Goal: Use online tool/utility: Utilize a website feature to perform a specific function

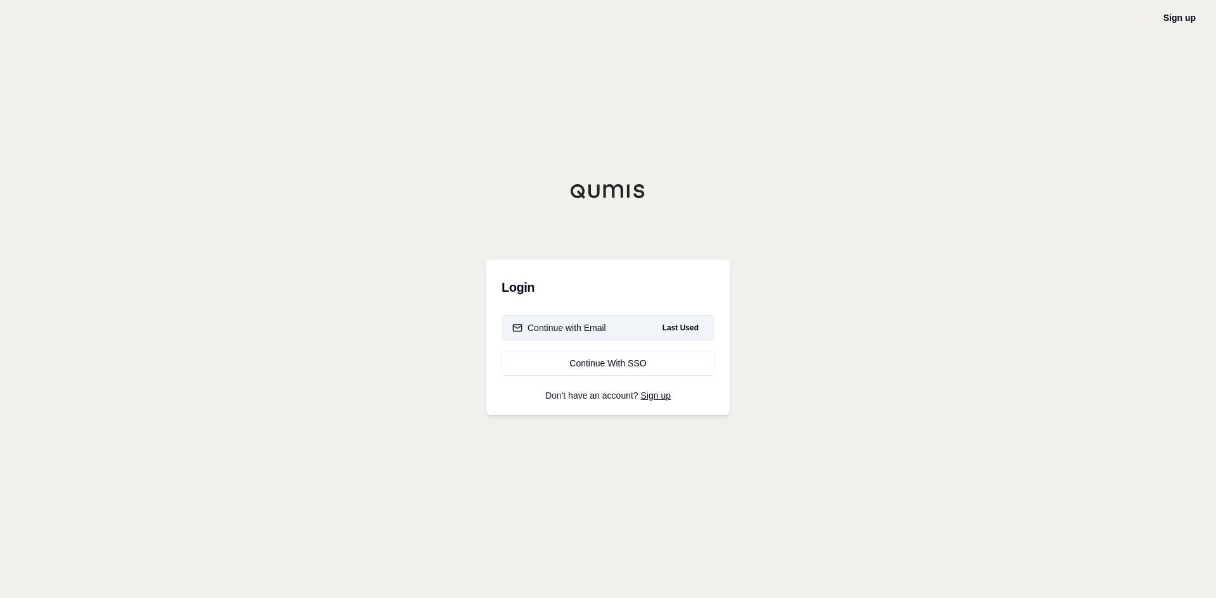
click at [570, 335] on button "Continue with Email Last Used" at bounding box center [608, 327] width 213 height 25
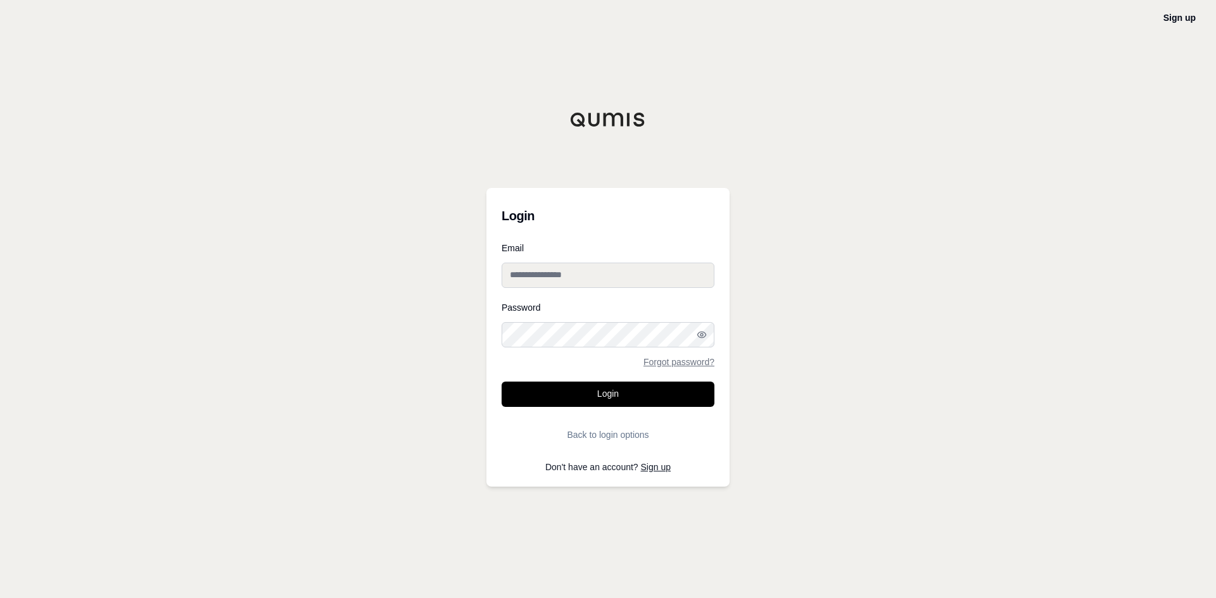
click at [565, 272] on input "Email" at bounding box center [608, 275] width 213 height 25
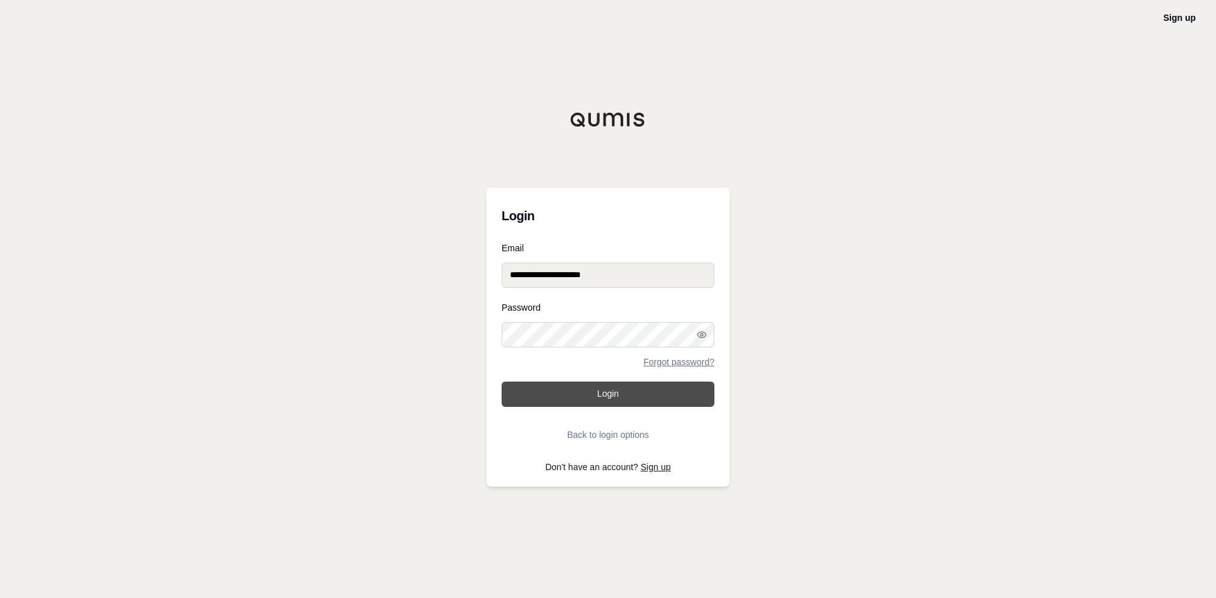
click at [566, 398] on button "Login" at bounding box center [608, 394] width 213 height 25
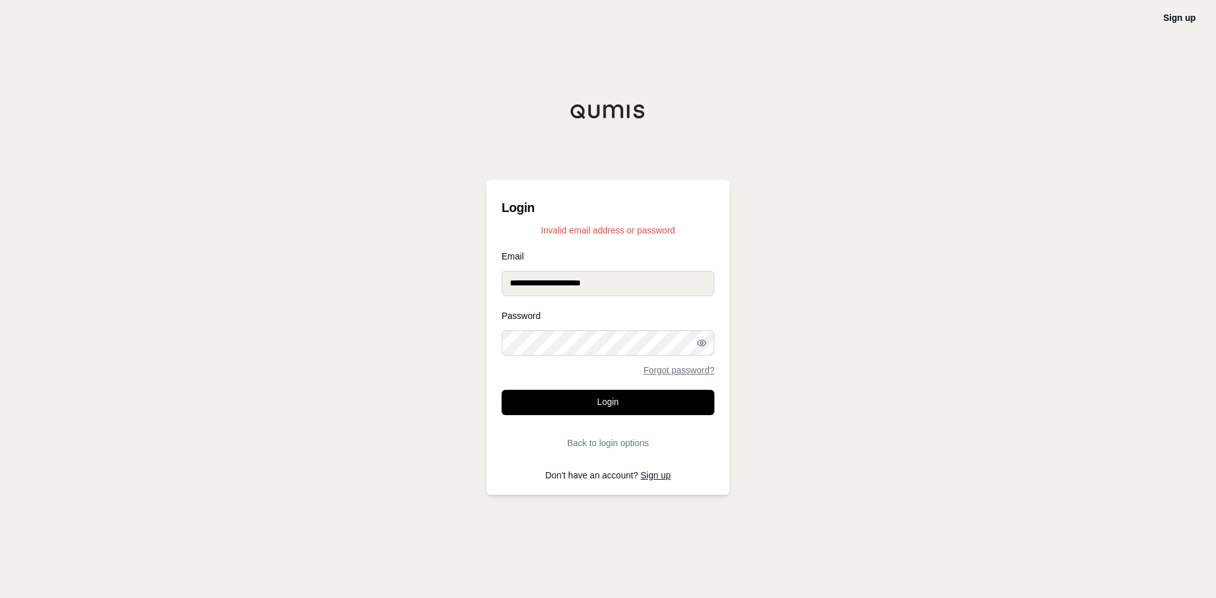
drag, startPoint x: 621, startPoint y: 289, endPoint x: 436, endPoint y: 278, distance: 185.9
click at [436, 278] on div "**********" at bounding box center [608, 299] width 1216 height 598
type input "**********"
click at [502, 390] on button "Login" at bounding box center [608, 402] width 213 height 25
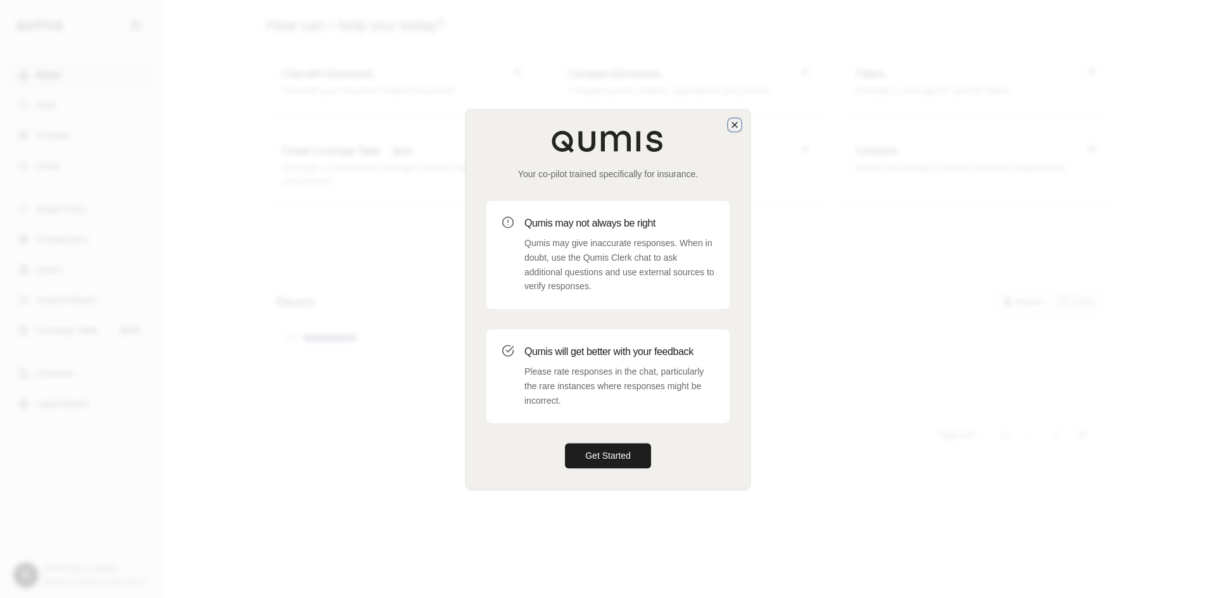
click at [738, 126] on icon "button" at bounding box center [734, 125] width 10 height 10
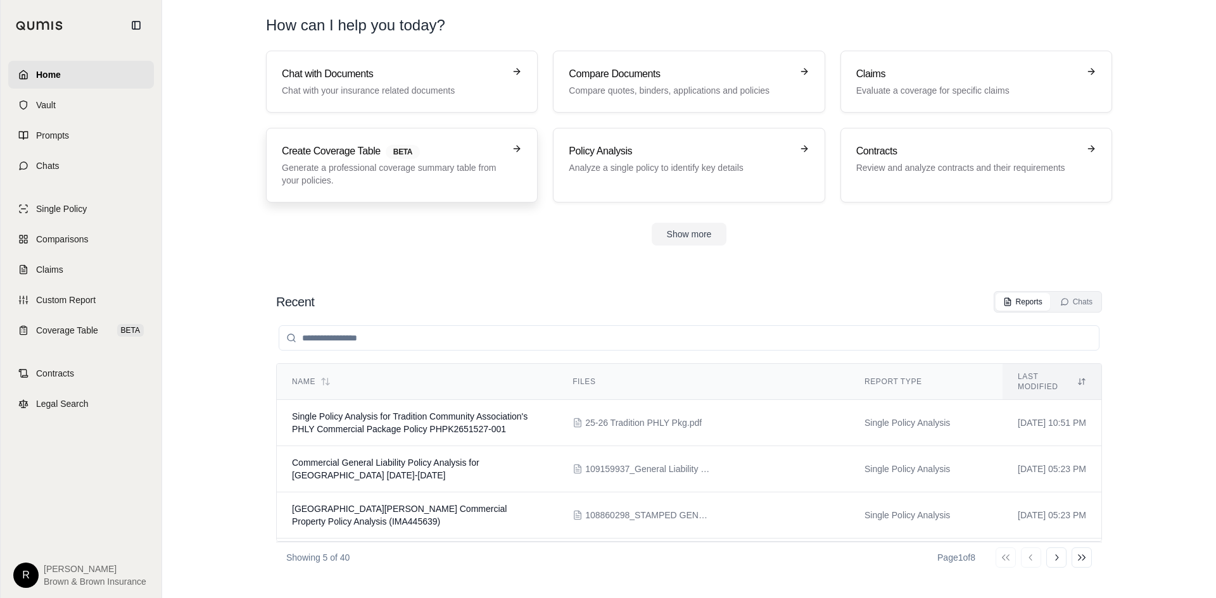
click at [369, 168] on p "Generate a professional coverage summary table from your policies." at bounding box center [393, 173] width 222 height 25
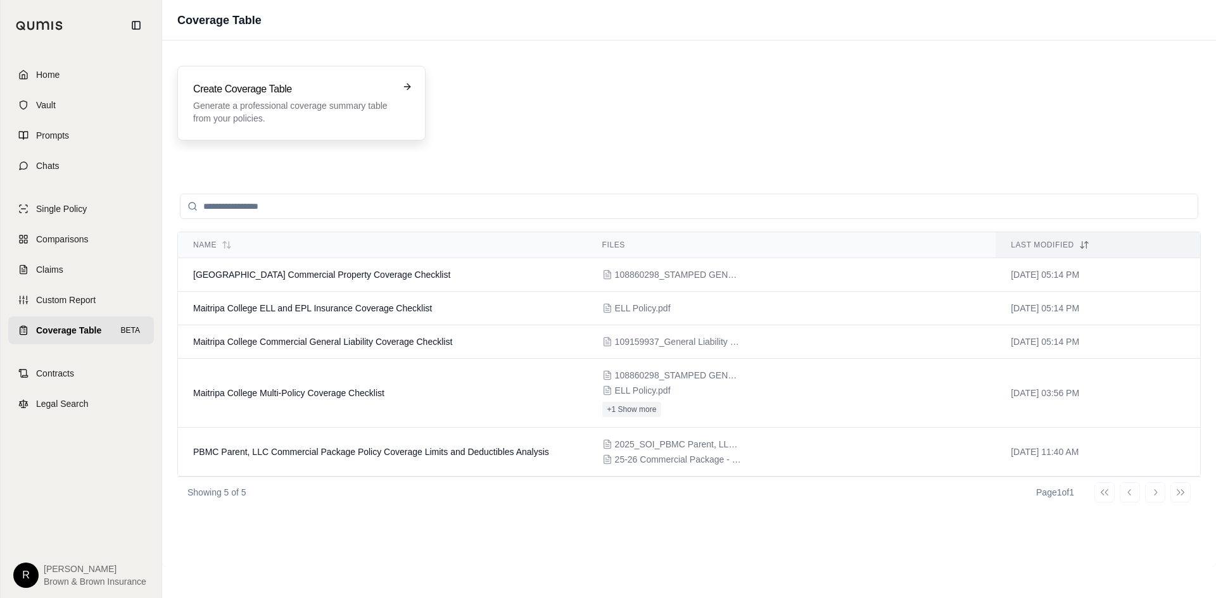
click at [315, 110] on p "Generate a professional coverage summary table from your policies." at bounding box center [292, 111] width 199 height 25
click at [53, 75] on span "Home" at bounding box center [47, 74] width 23 height 13
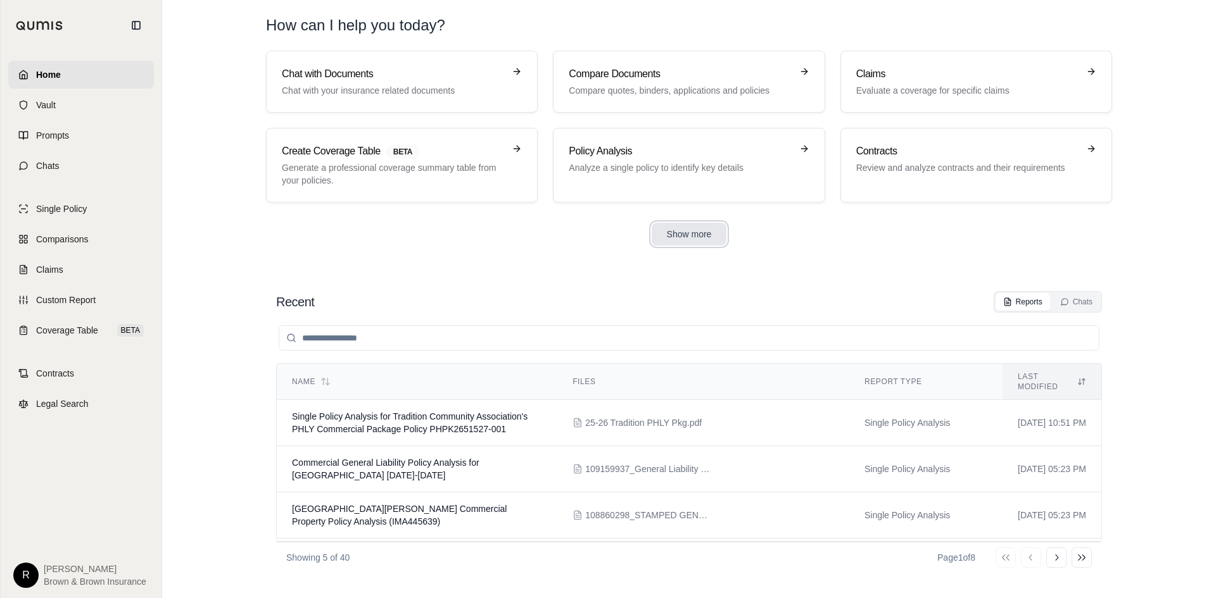
click at [686, 232] on button "Show more" at bounding box center [689, 234] width 75 height 23
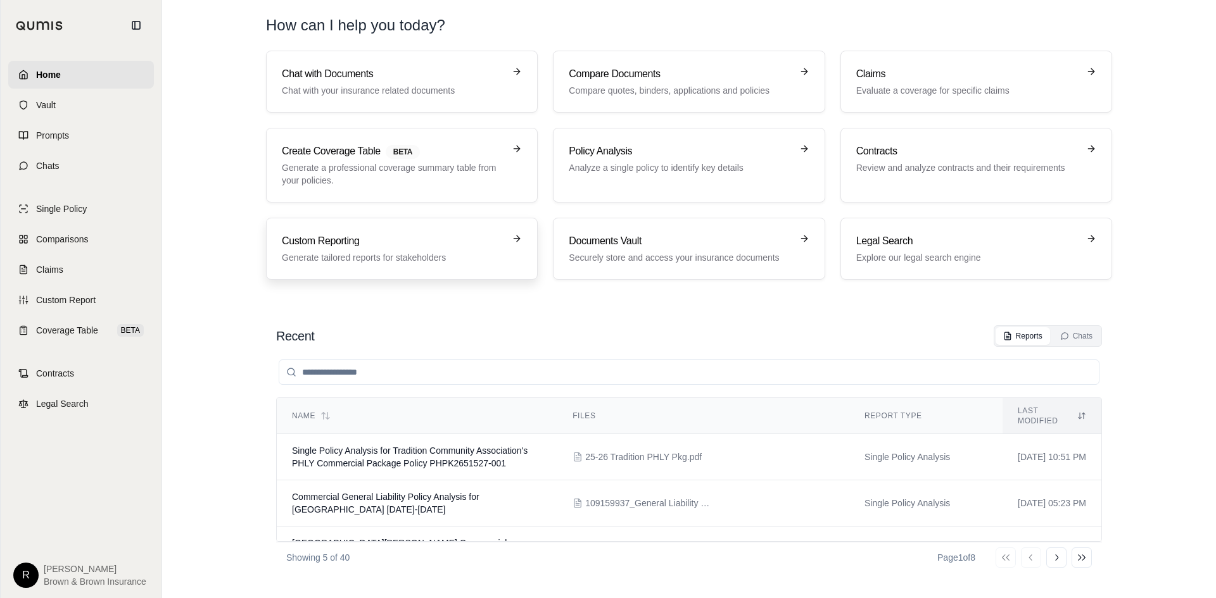
click at [429, 255] on p "Generate tailored reports for stakeholders" at bounding box center [393, 257] width 222 height 13
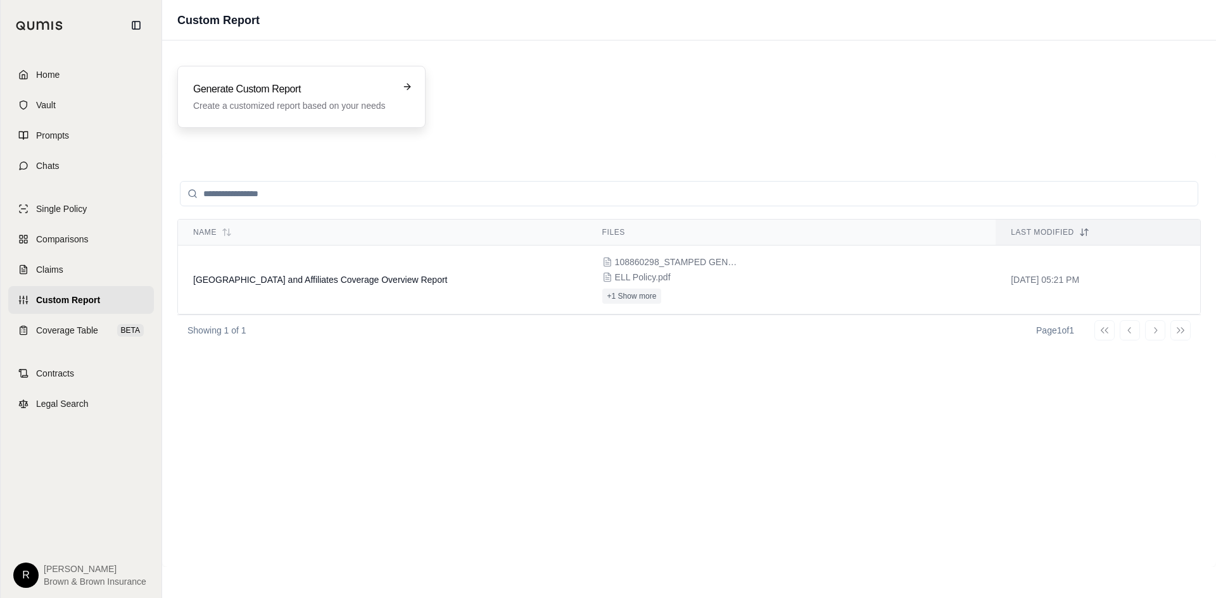
click at [244, 87] on h3 "Generate Custom Report" at bounding box center [292, 89] width 199 height 15
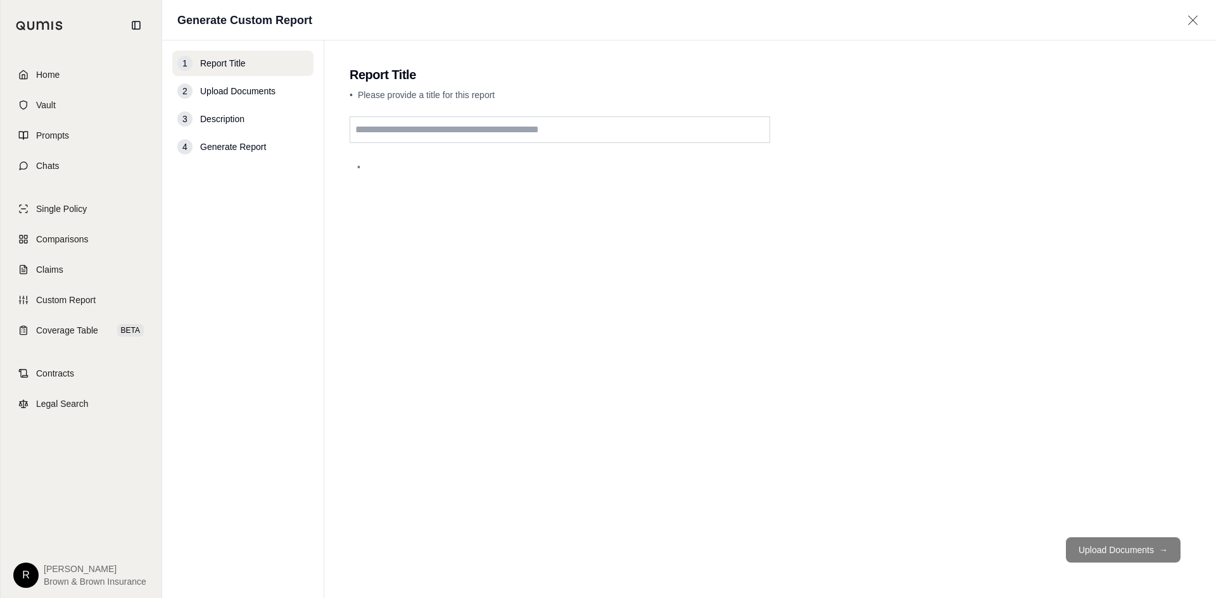
click at [377, 129] on input "text" at bounding box center [560, 130] width 420 height 27
type input "*"
type input "**********"
click at [1107, 548] on button "Upload Documents →" at bounding box center [1123, 550] width 115 height 25
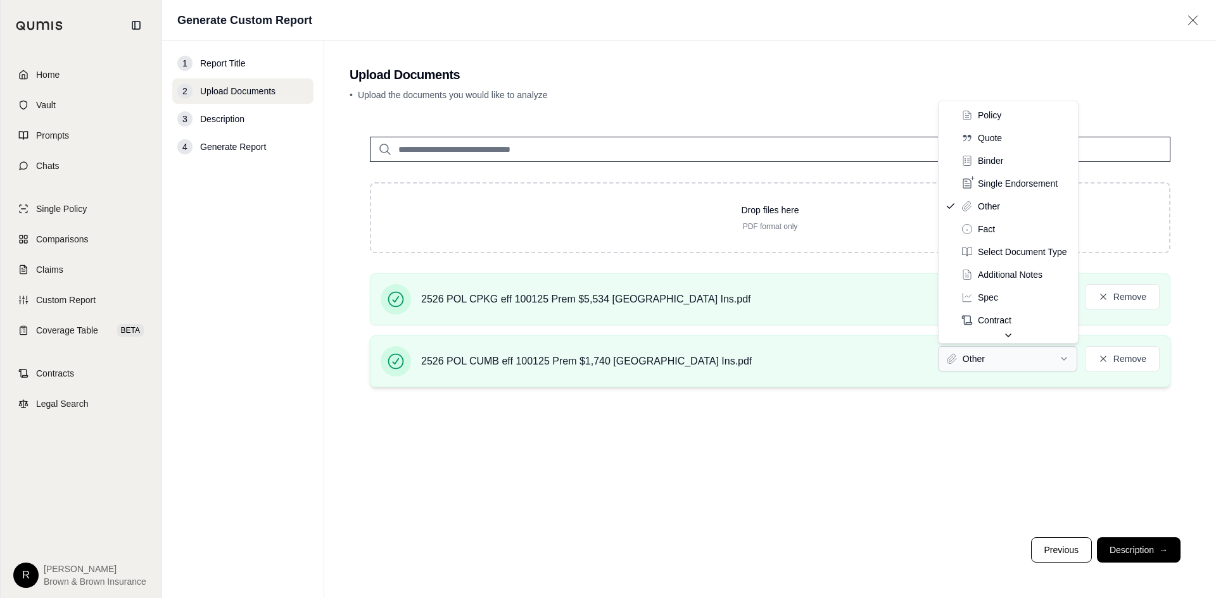
click at [1075, 365] on html "Home Vault Prompts Chats Single Policy Comparisons Claims Custom Report Coverag…" at bounding box center [608, 346] width 1216 height 693
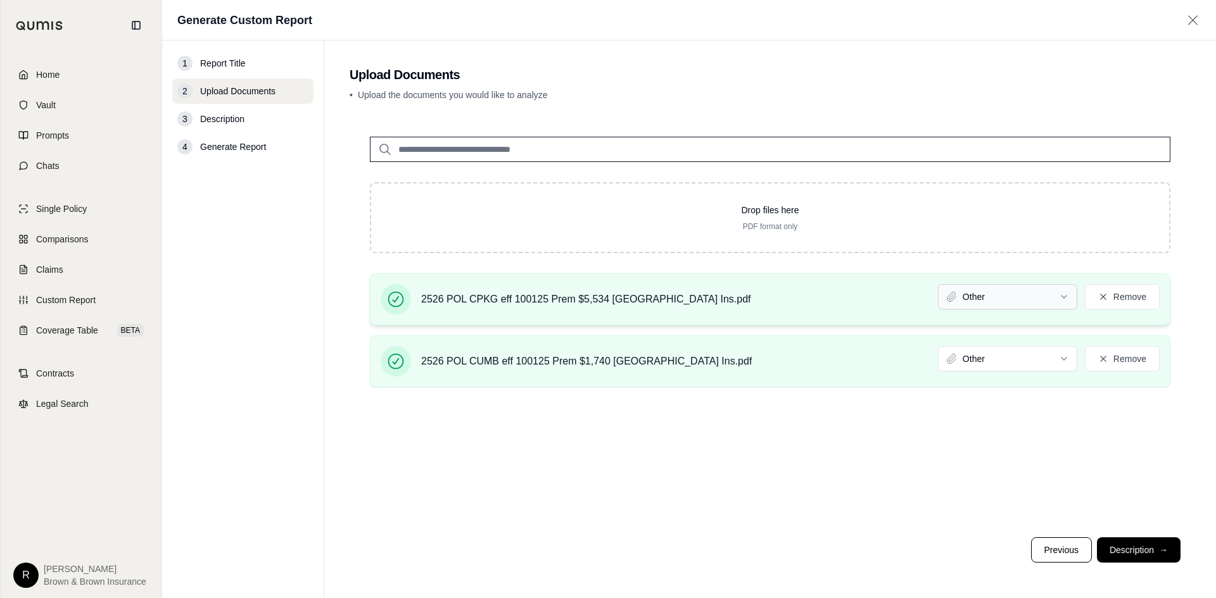
click at [1062, 295] on html "Home Vault Prompts Chats Single Policy Comparisons Claims Custom Report Coverag…" at bounding box center [608, 346] width 1216 height 693
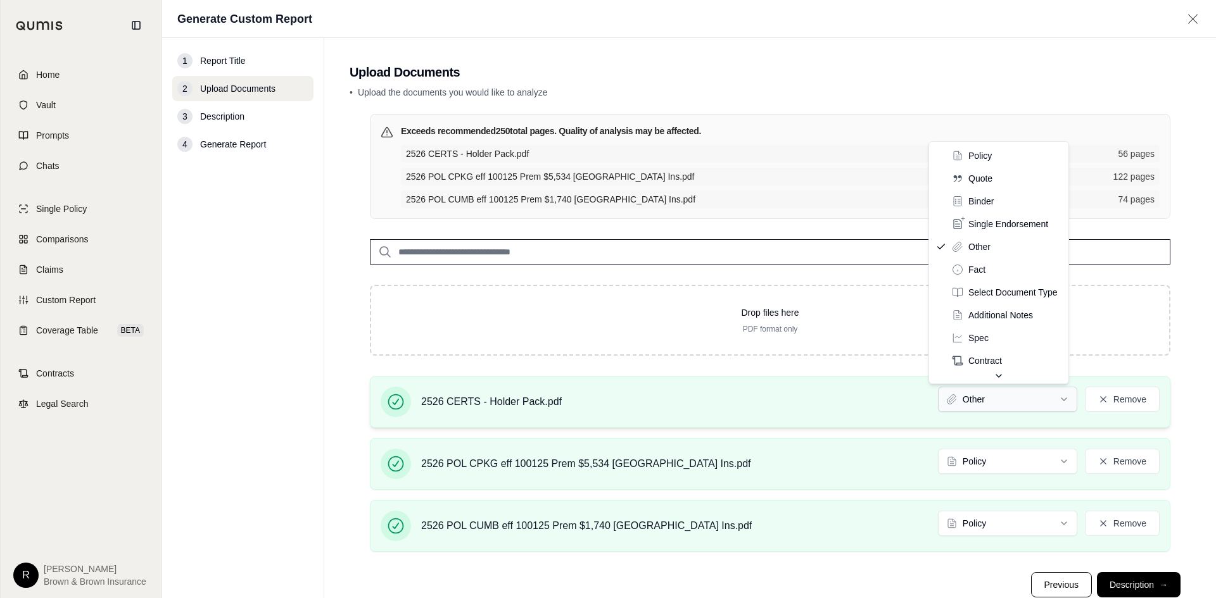
click at [1051, 400] on html "Home Vault Prompts Chats Single Policy Comparisons Claims Custom Report Coverag…" at bounding box center [608, 346] width 1216 height 693
click at [830, 329] on html "Home Vault Prompts Chats Single Policy Comparisons Claims Custom Report Coverag…" at bounding box center [608, 346] width 1216 height 693
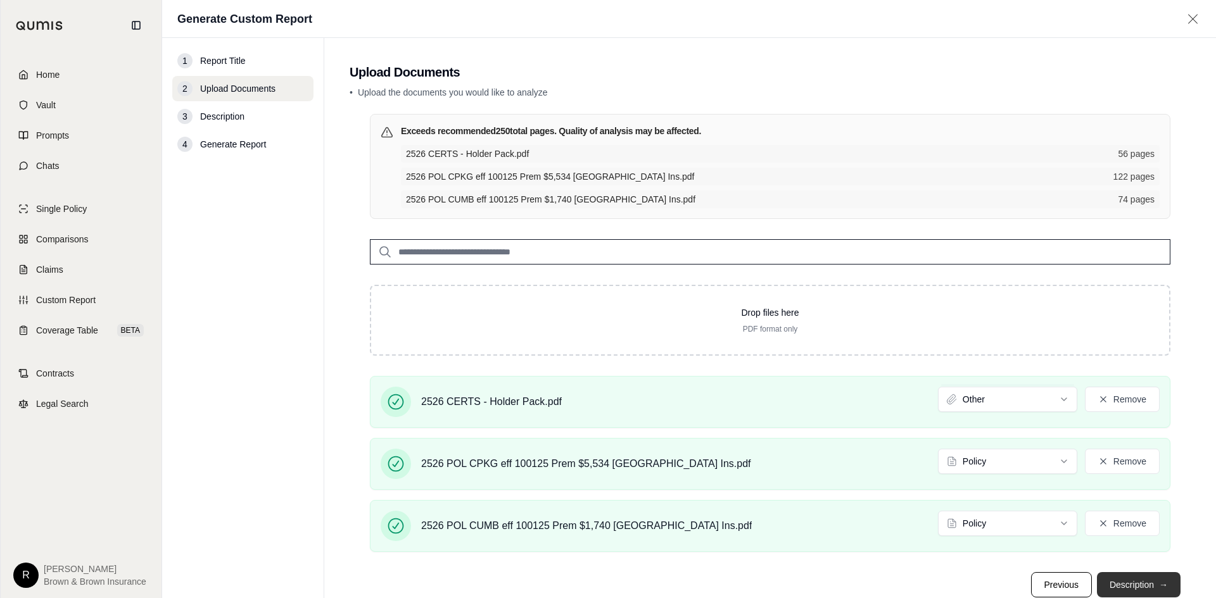
click at [1159, 587] on span "→" at bounding box center [1163, 585] width 9 height 13
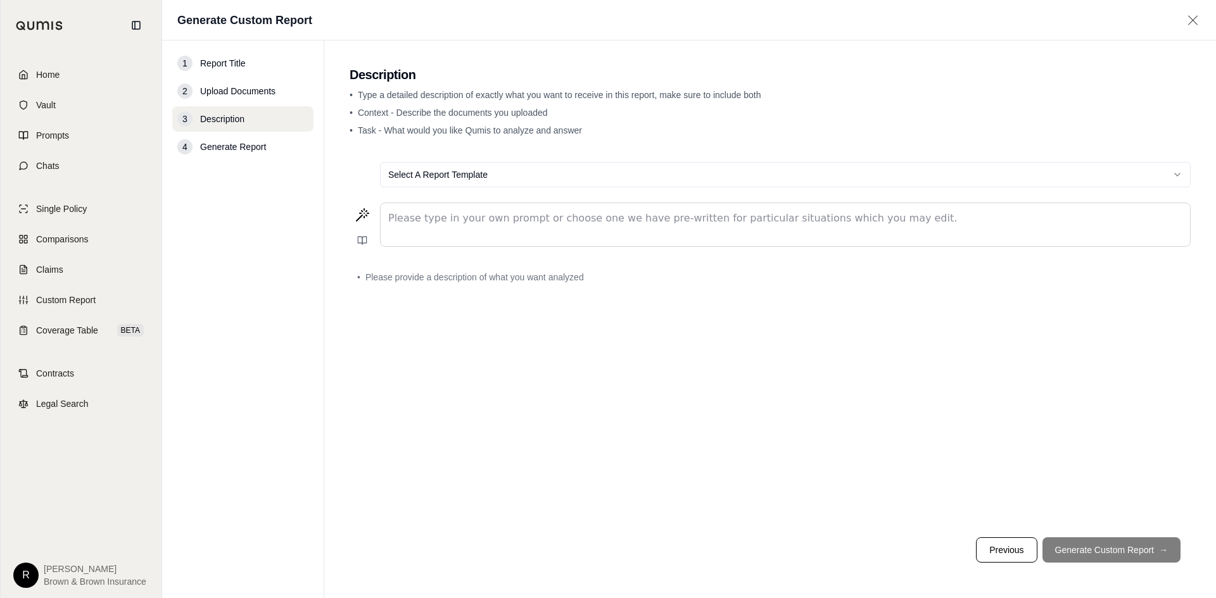
click at [606, 229] on div "editable markdown" at bounding box center [785, 224] width 809 height 43
click at [534, 176] on html "Home Vault Prompts Chats Single Policy Comparisons Claims Custom Report Coverag…" at bounding box center [608, 346] width 1216 height 693
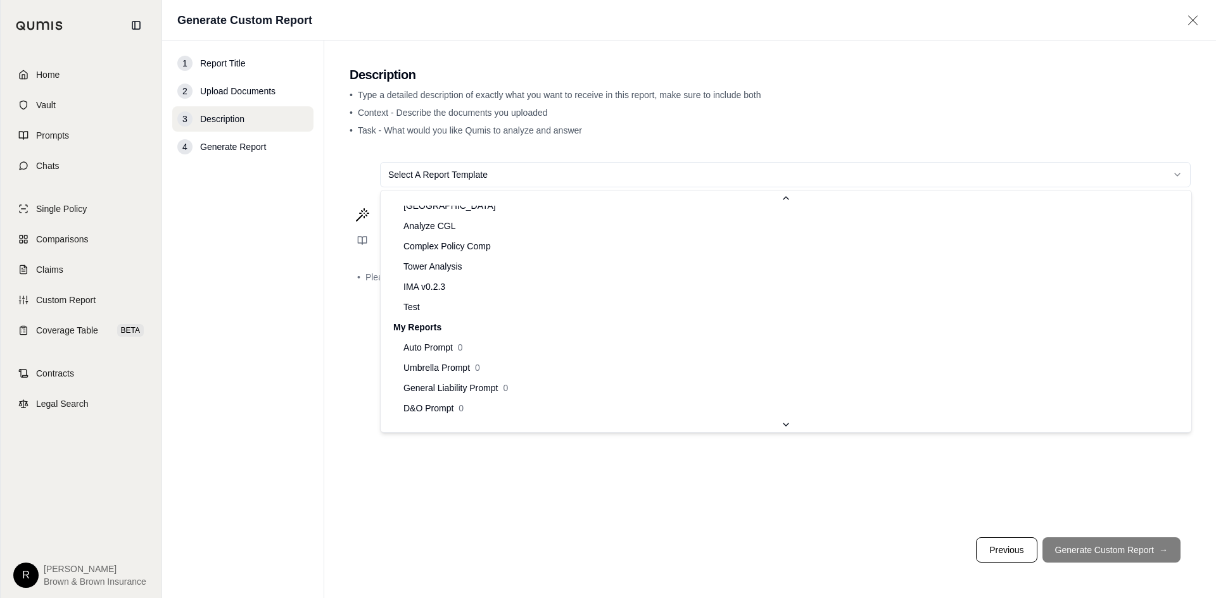
scroll to position [123, 0]
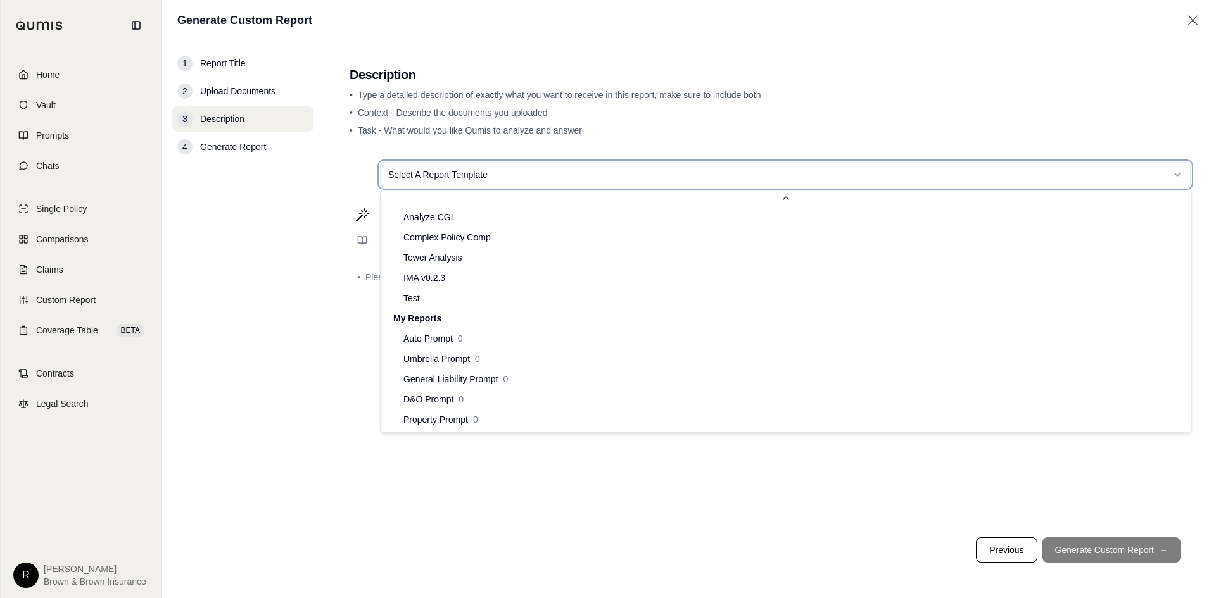
click at [504, 171] on html "Home Vault Prompts Chats Single Policy Comparisons Claims Custom Report Coverag…" at bounding box center [608, 346] width 1216 height 693
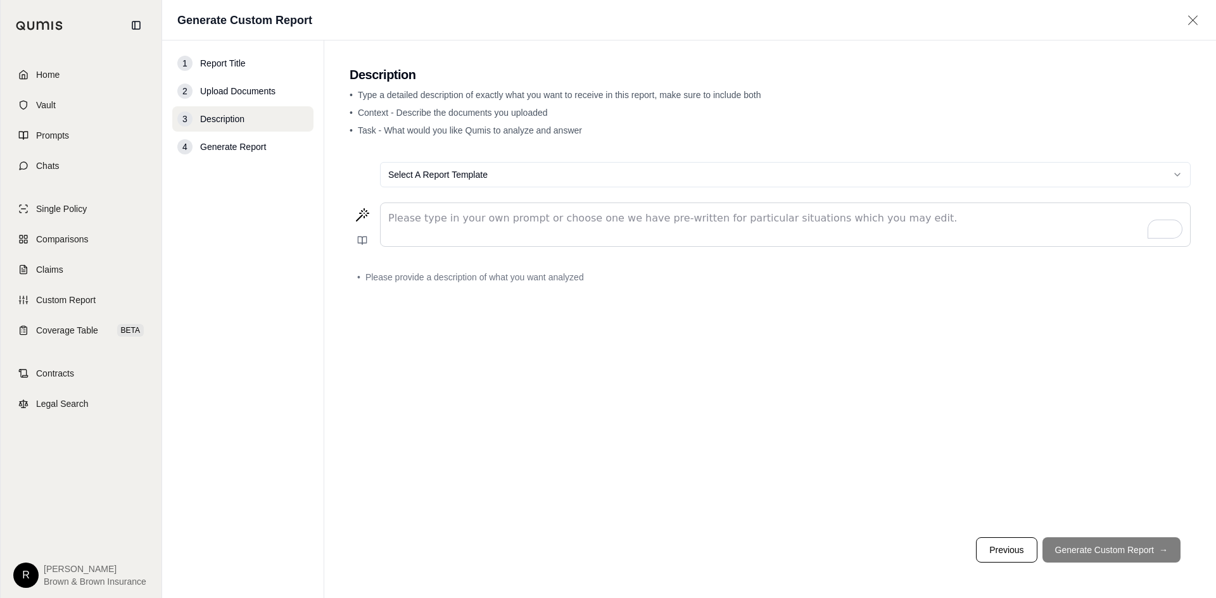
click at [560, 214] on p "To enrich screen reader interactions, please activate Accessibility in Grammarl…" at bounding box center [785, 218] width 794 height 15
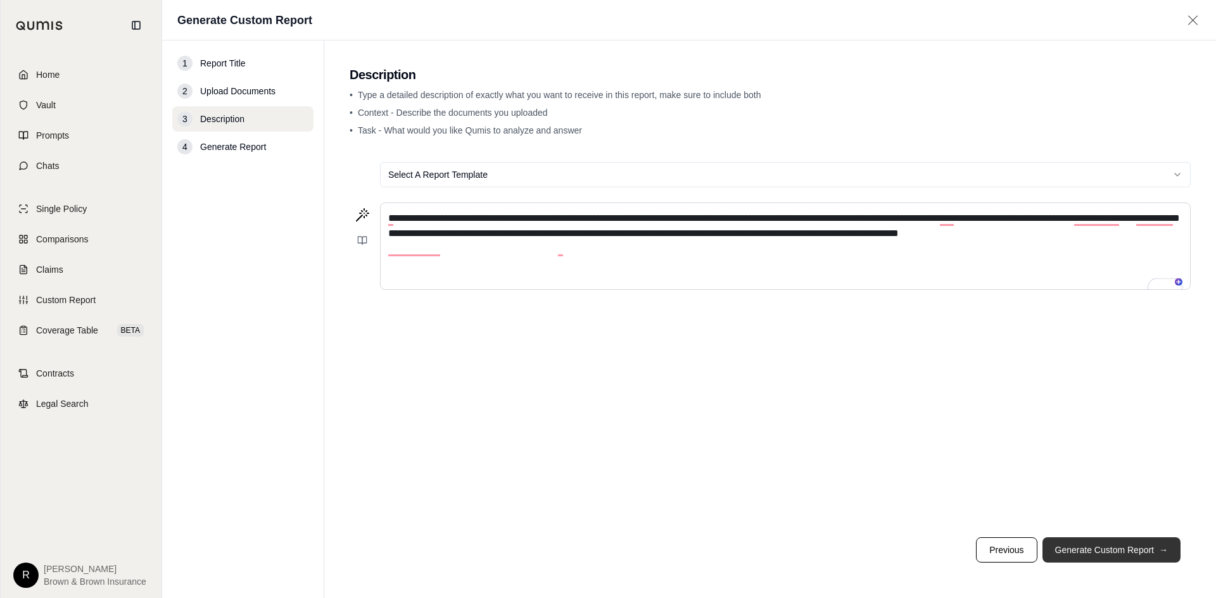
click at [1085, 540] on button "Generate Custom Report →" at bounding box center [1111, 550] width 138 height 25
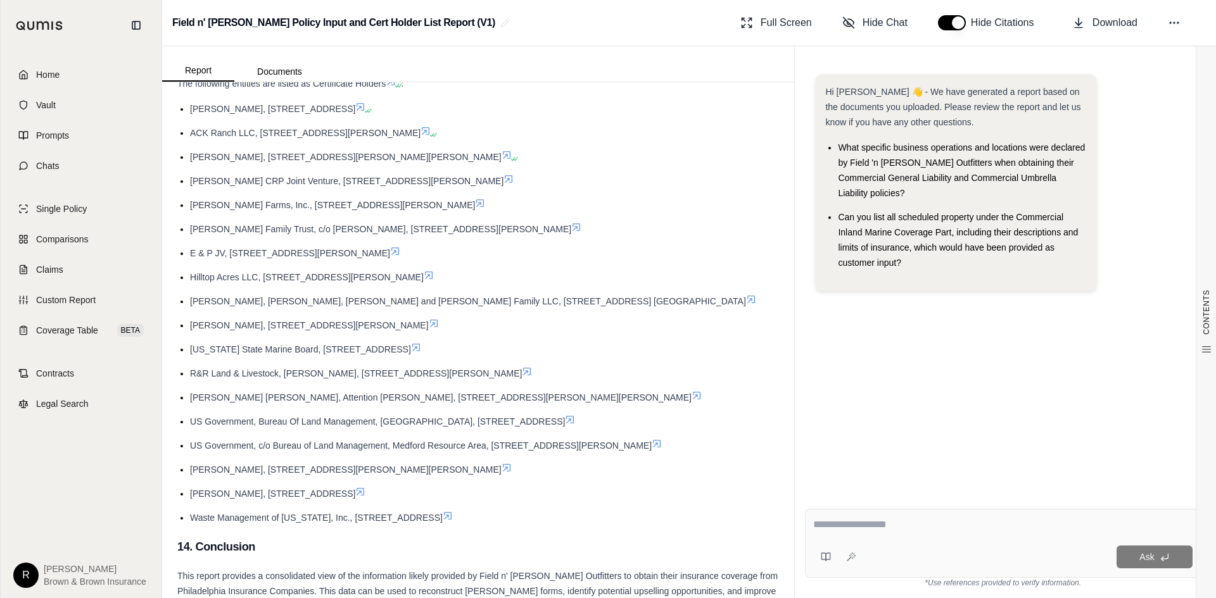
scroll to position [3647, 0]
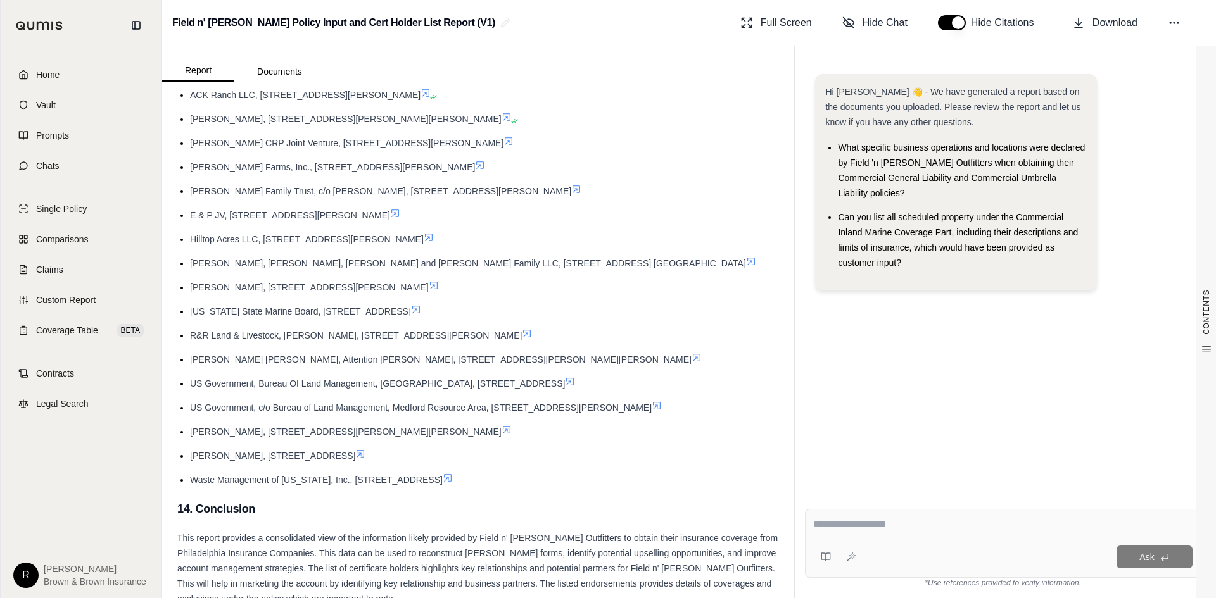
click at [886, 526] on textarea at bounding box center [1002, 524] width 379 height 15
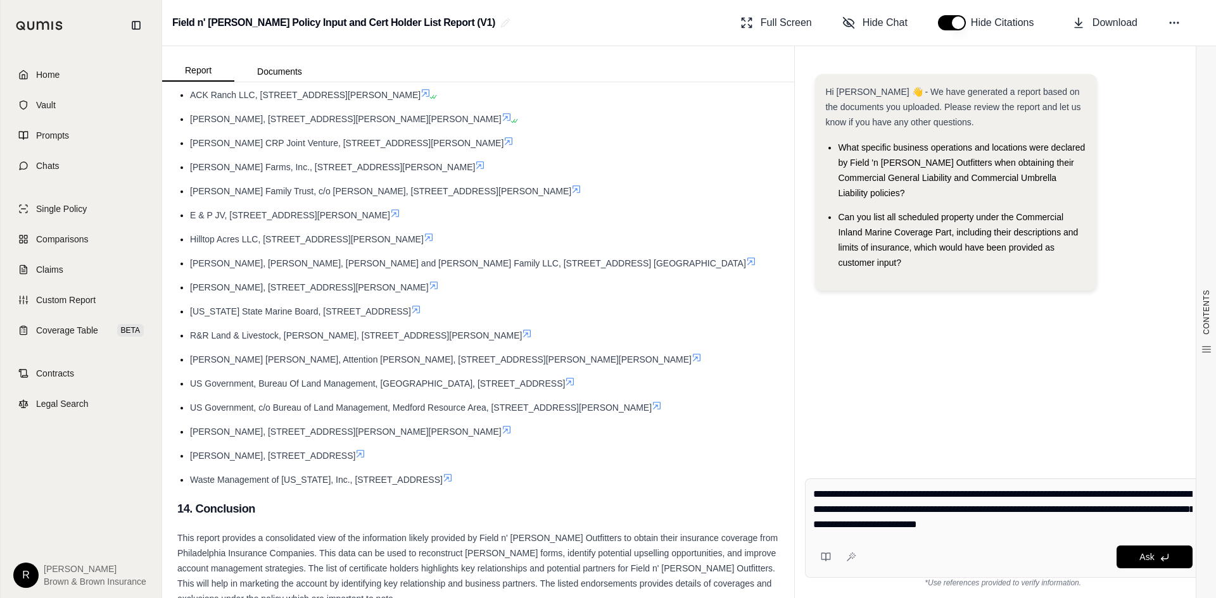
type textarea "**********"
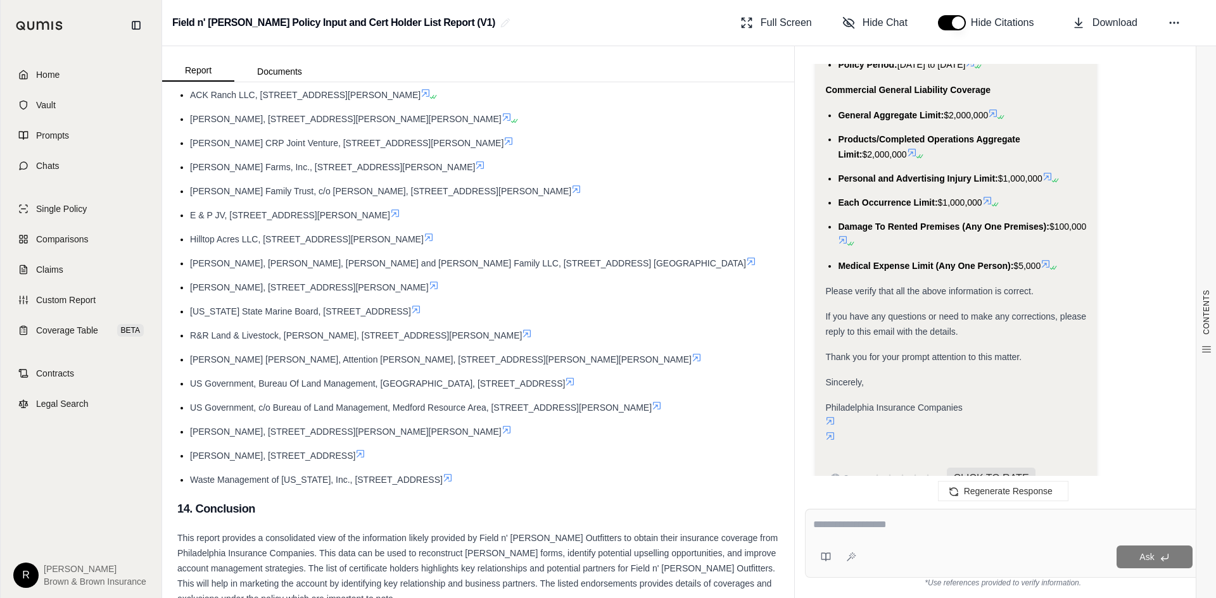
scroll to position [4521, 0]
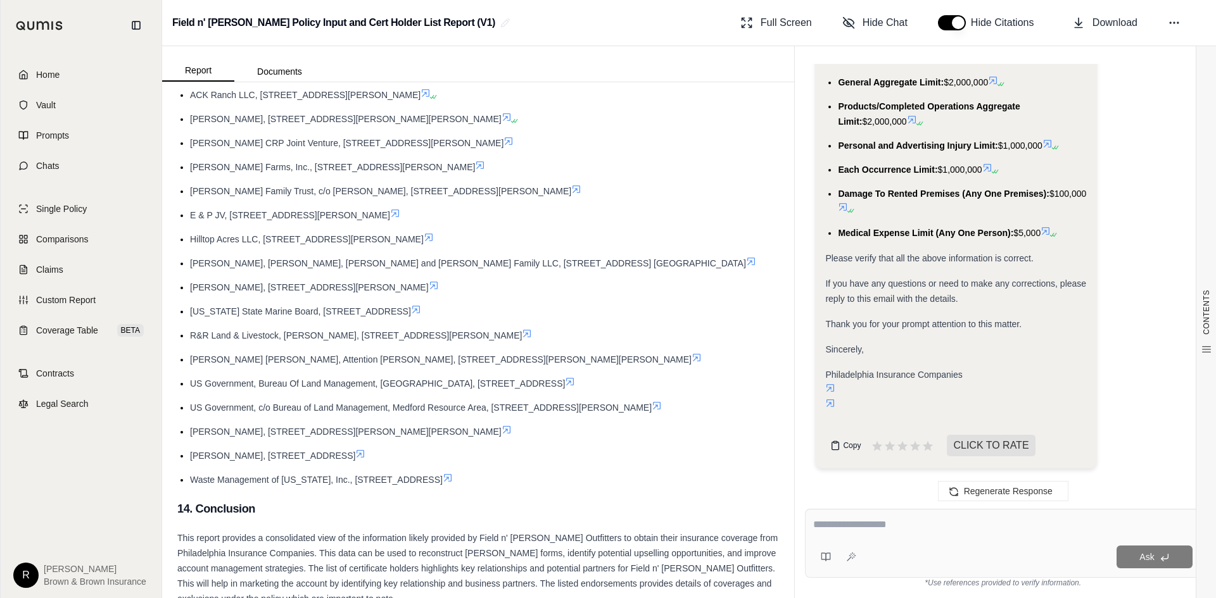
click at [835, 448] on icon at bounding box center [835, 446] width 10 height 10
click at [864, 533] on div at bounding box center [1002, 527] width 379 height 20
click at [880, 521] on textarea at bounding box center [1002, 524] width 379 height 15
type textarea "**********"
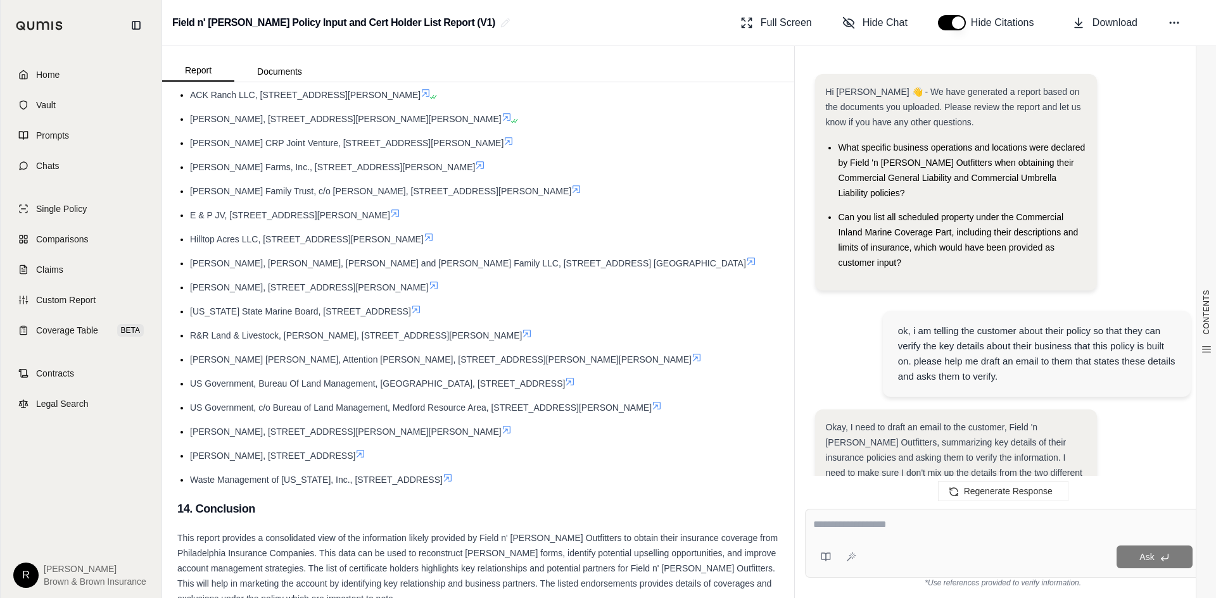
scroll to position [5854, 0]
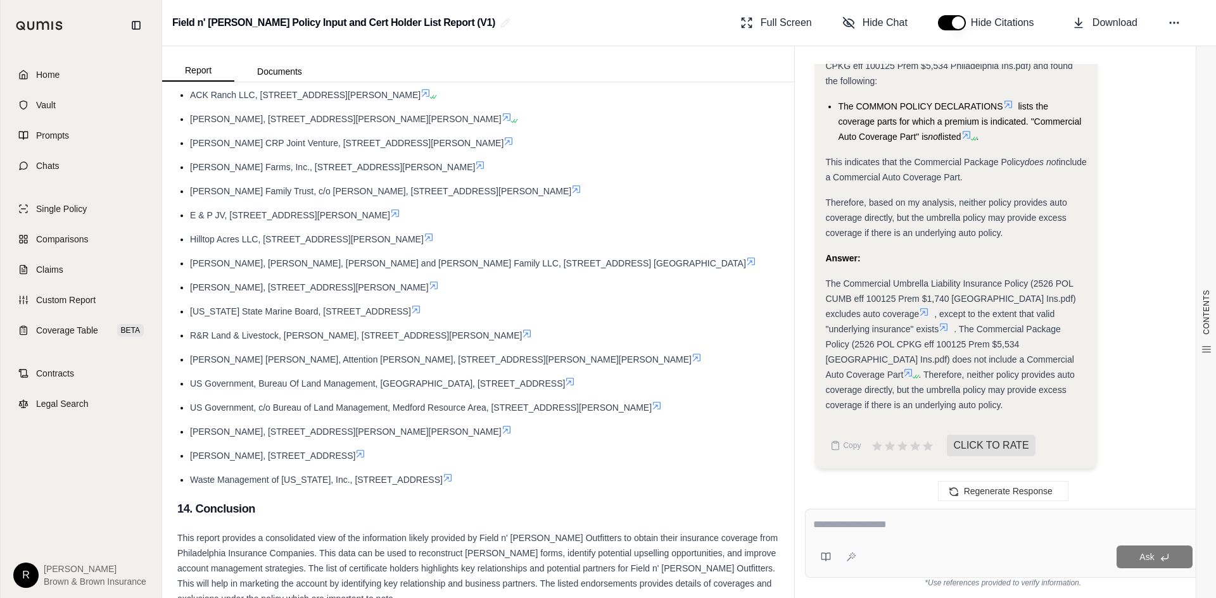
click at [931, 519] on textarea at bounding box center [1002, 524] width 379 height 15
type textarea "*"
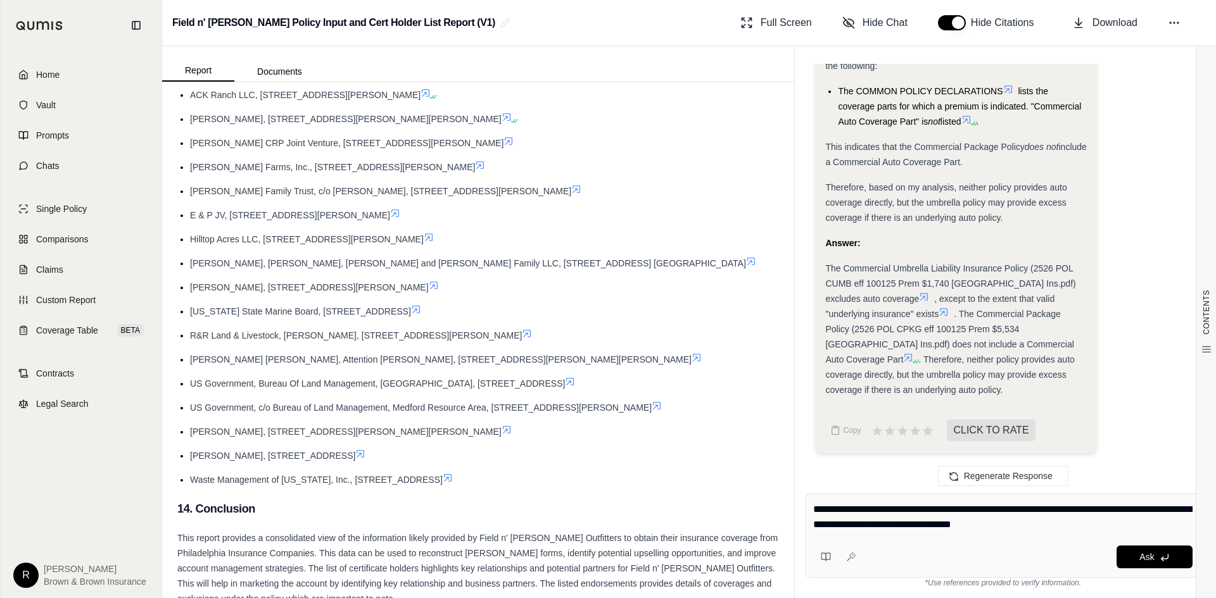
type textarea "**********"
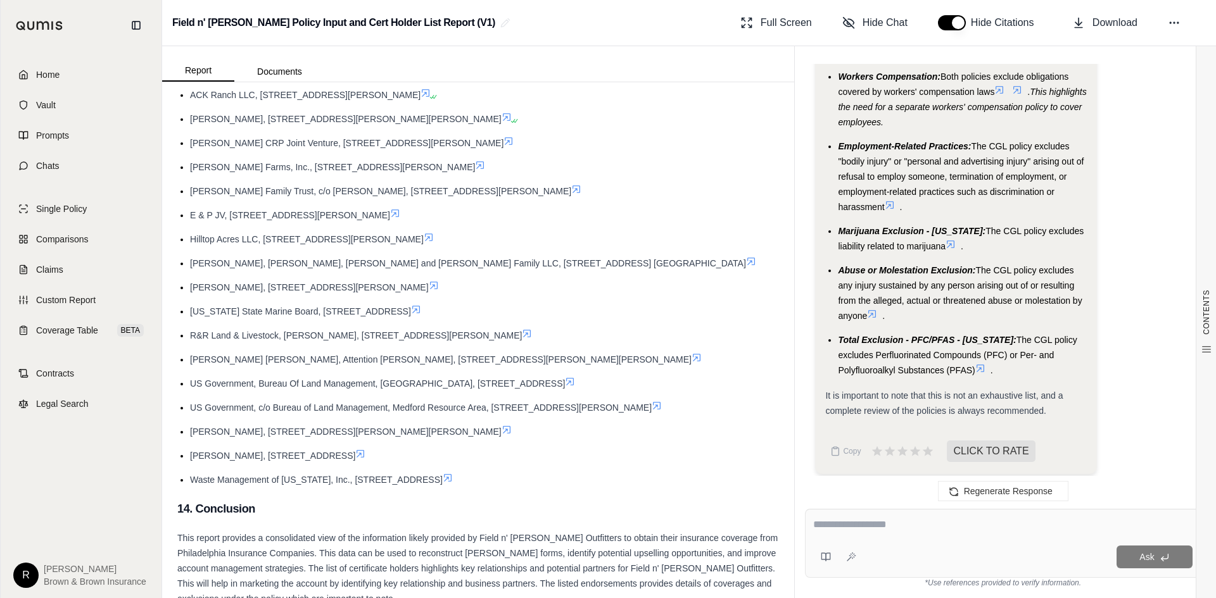
scroll to position [9105, 0]
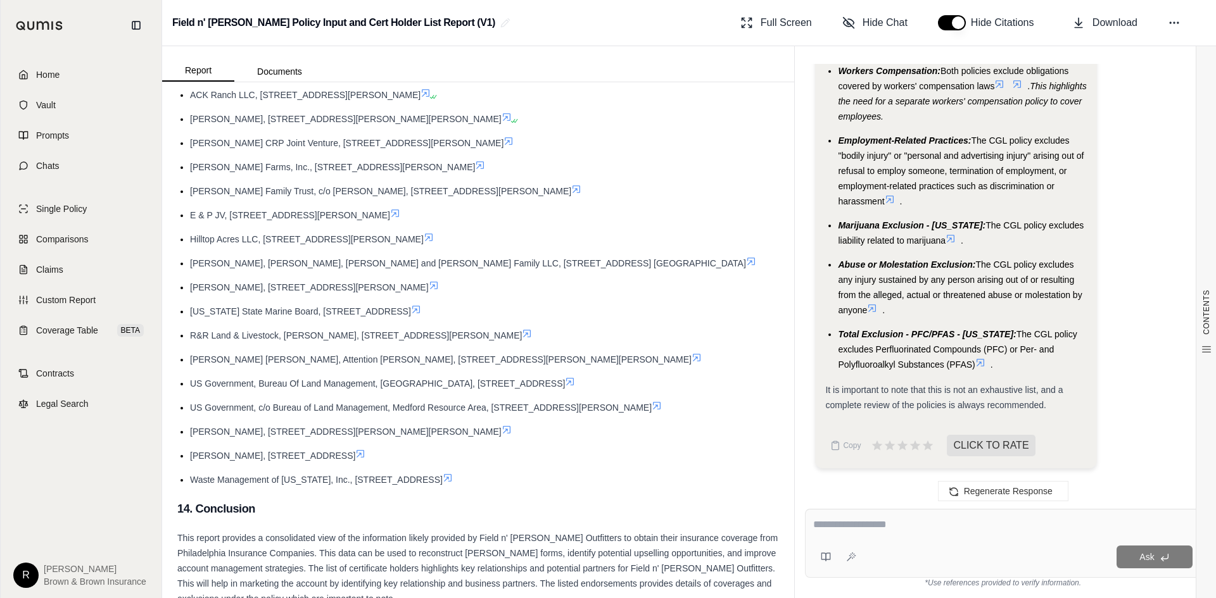
click at [934, 518] on textarea at bounding box center [1002, 524] width 379 height 15
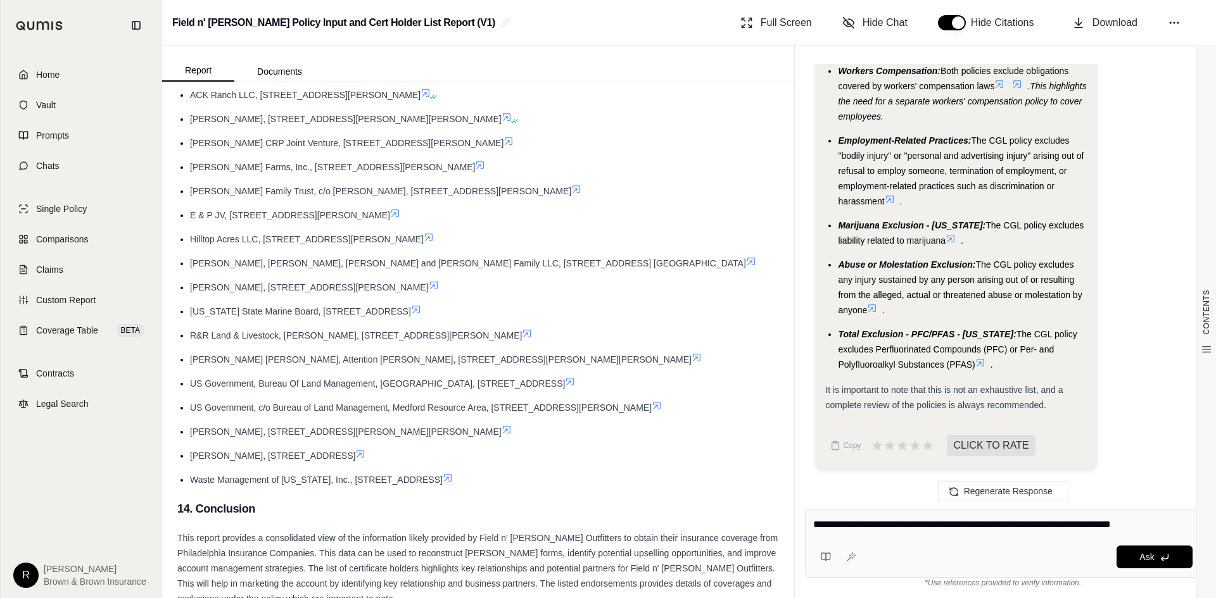
type textarea "**********"
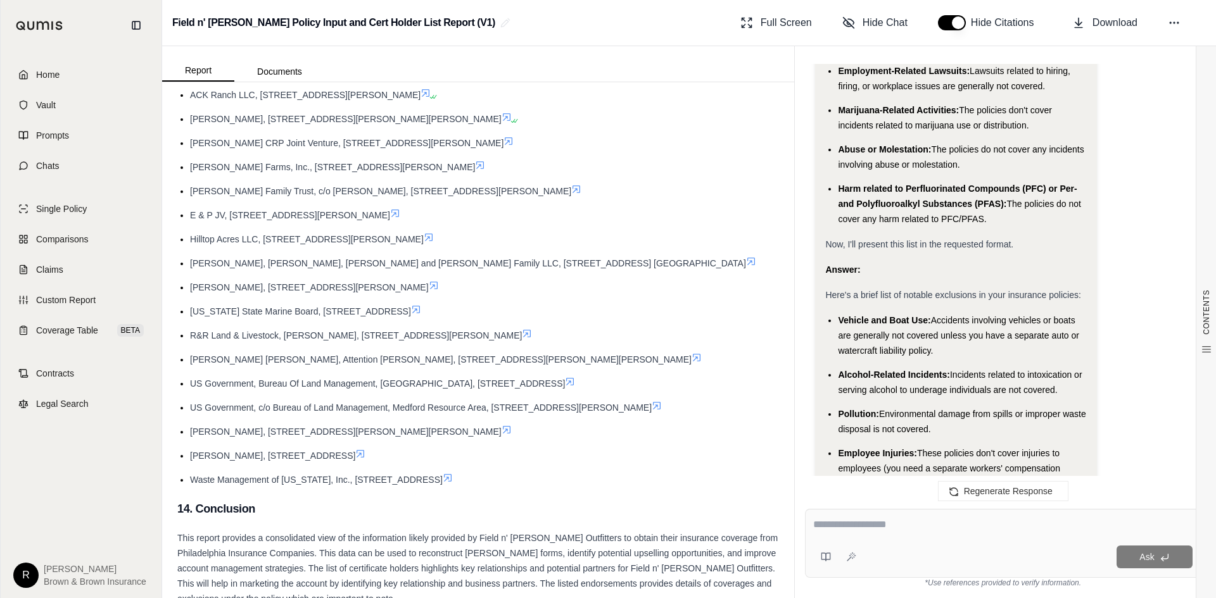
scroll to position [9987, 0]
drag, startPoint x: 971, startPoint y: 345, endPoint x: 811, endPoint y: 310, distance: 163.3
click at [811, 310] on div "Hi [PERSON_NAME] 👋 - We have generated a report based on the documents you uplo…" at bounding box center [1003, 276] width 396 height 425
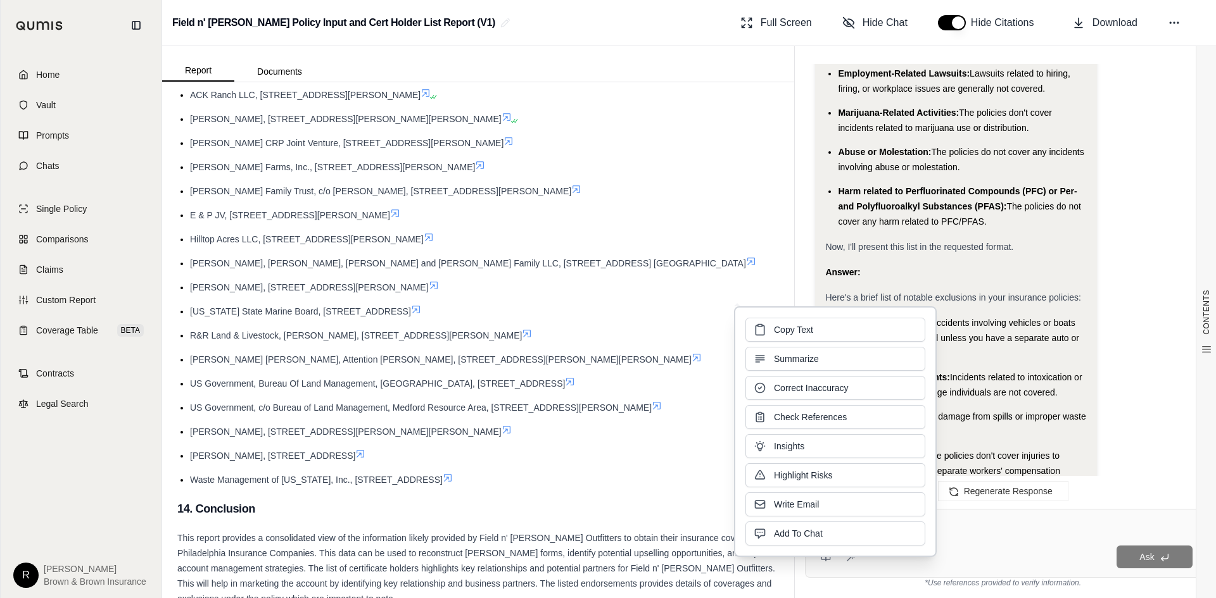
drag, startPoint x: 899, startPoint y: 346, endPoint x: 840, endPoint y: 328, distance: 61.7
click at [840, 328] on button "Copy Text" at bounding box center [835, 330] width 180 height 24
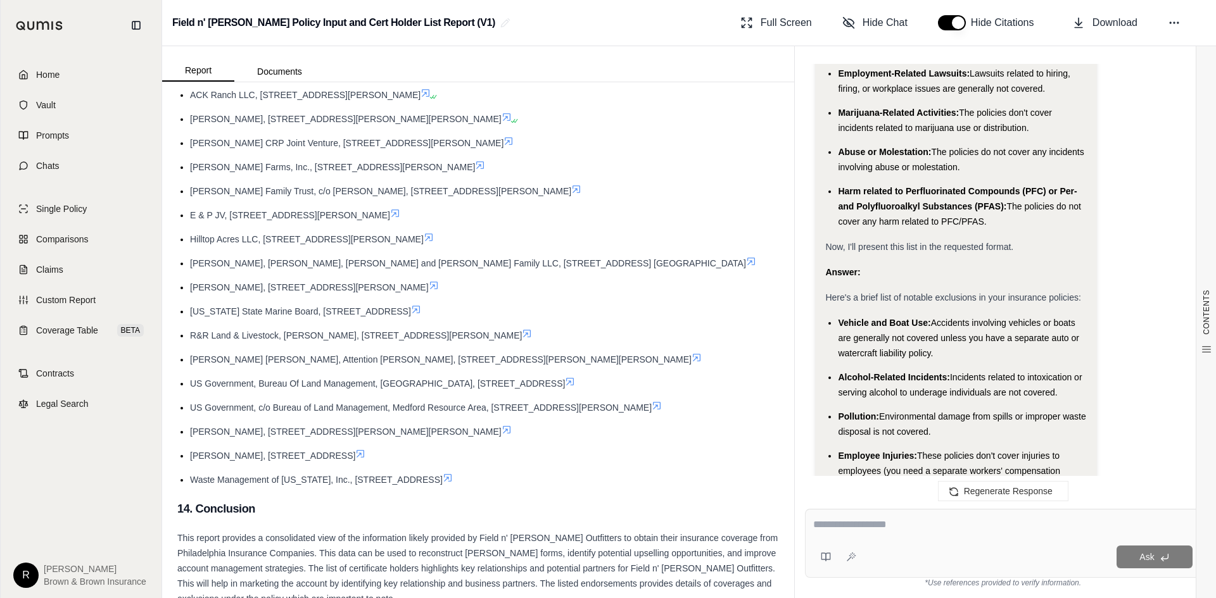
click at [894, 534] on div at bounding box center [1002, 527] width 379 height 20
click at [866, 517] on textarea at bounding box center [1002, 524] width 379 height 15
type textarea "**********"
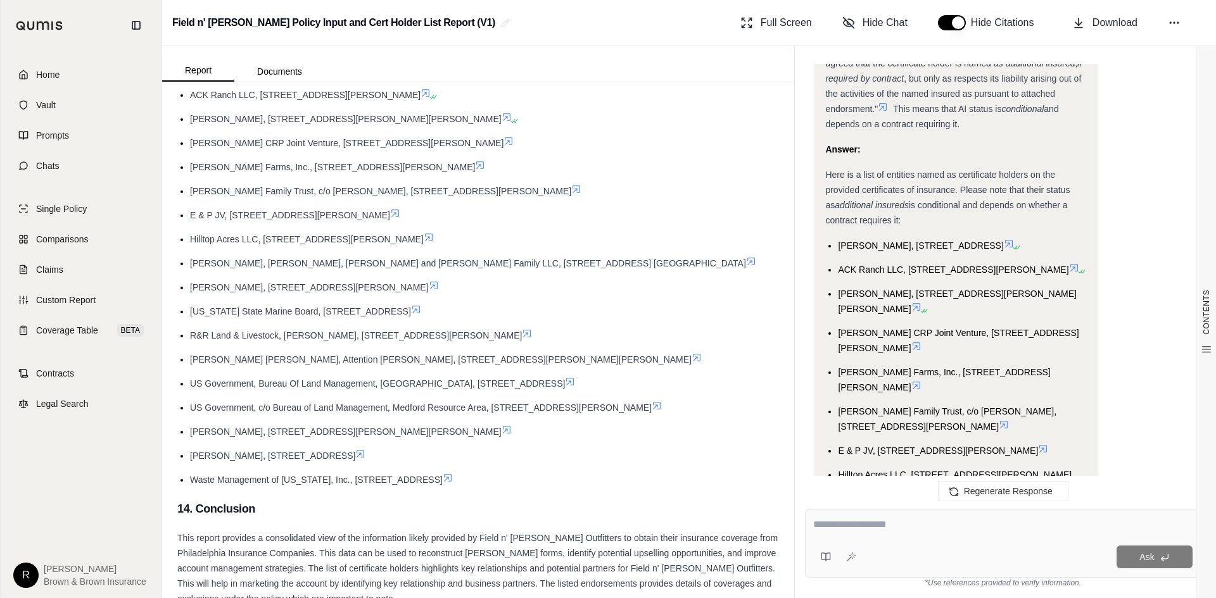
scroll to position [11613, 0]
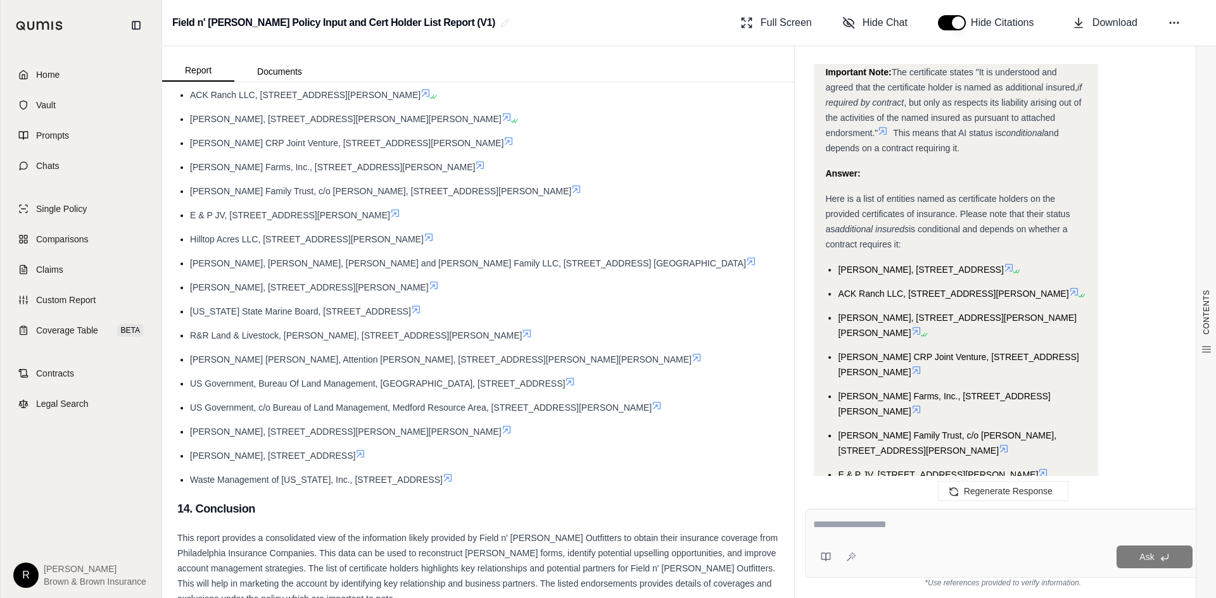
drag, startPoint x: 968, startPoint y: 404, endPoint x: 816, endPoint y: 136, distance: 307.7
click at [816, 136] on div "Okay, I need to compile a list of the additional insureds from the provided doc…" at bounding box center [955, 69] width 281 height 1801
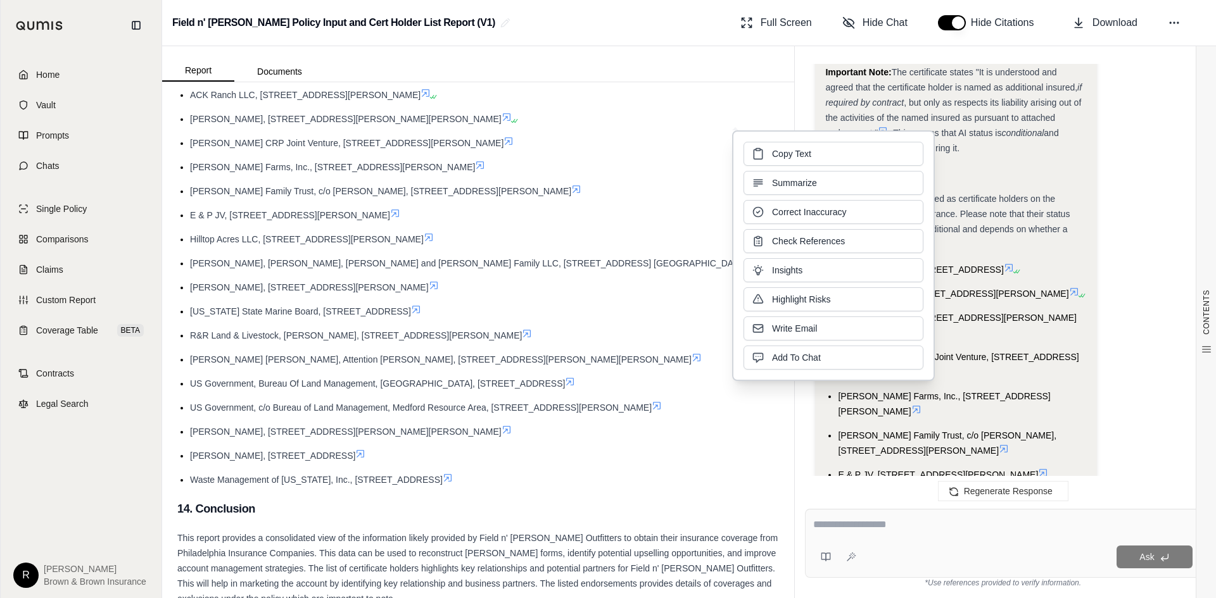
drag, startPoint x: 897, startPoint y: 170, endPoint x: 815, endPoint y: 155, distance: 83.7
click at [815, 155] on button "Copy Text" at bounding box center [833, 154] width 180 height 24
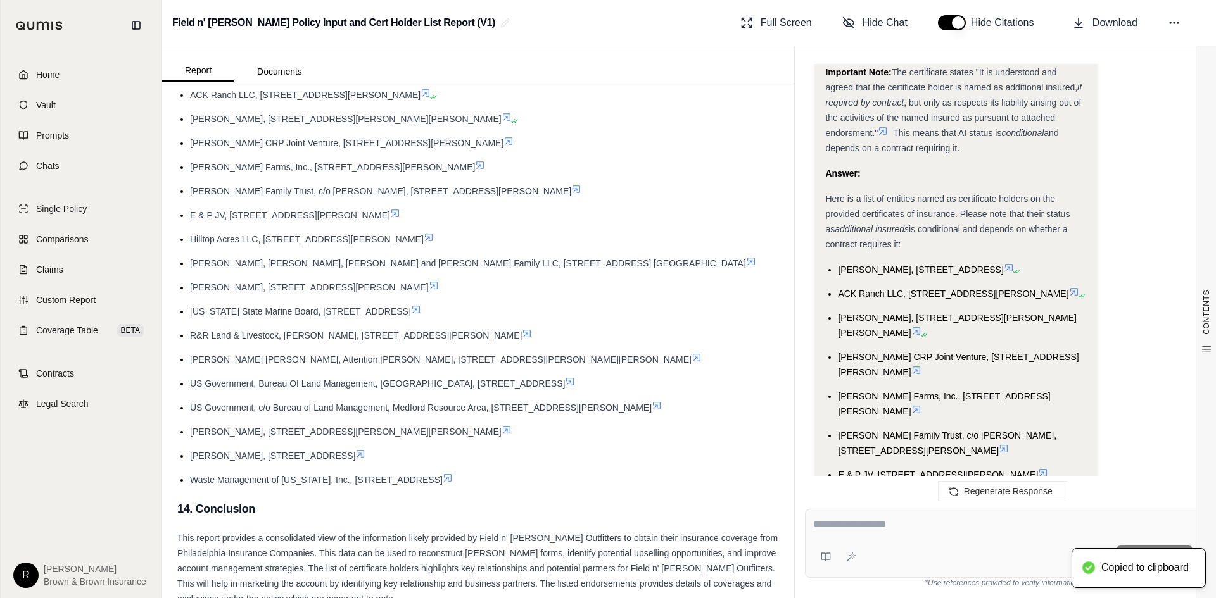
scroll to position [11550, 0]
